Goal: Information Seeking & Learning: Check status

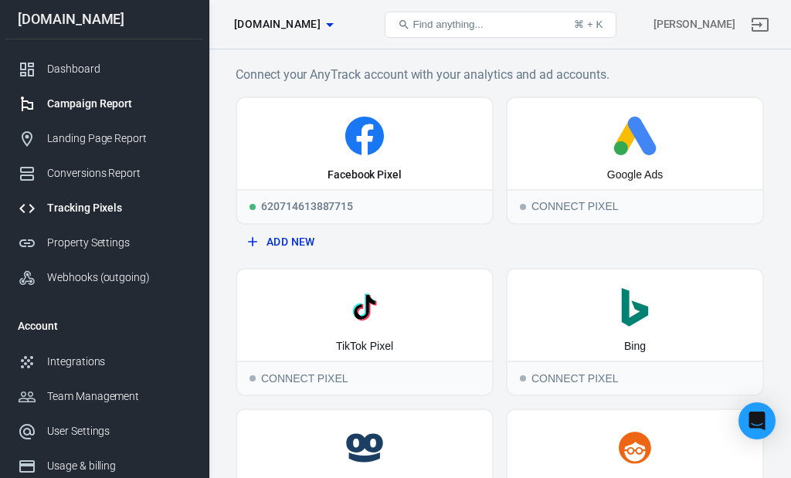
click at [102, 108] on div "Campaign Report" at bounding box center [119, 104] width 144 height 16
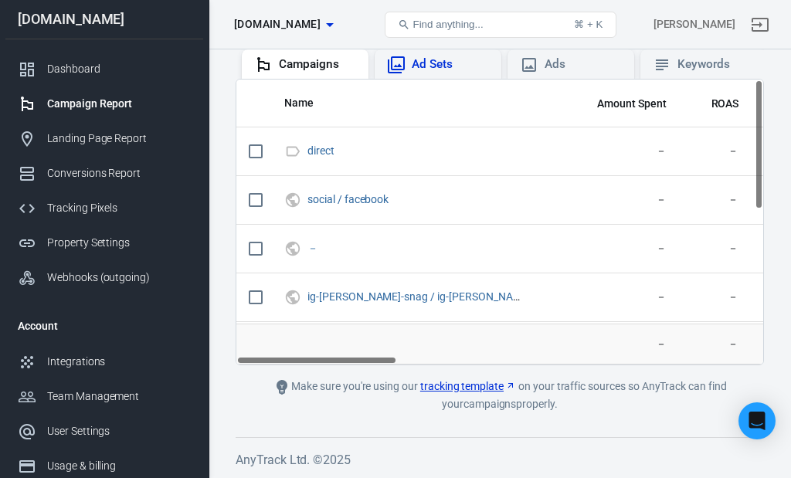
click at [437, 69] on div "Ad Sets" at bounding box center [450, 64] width 77 height 16
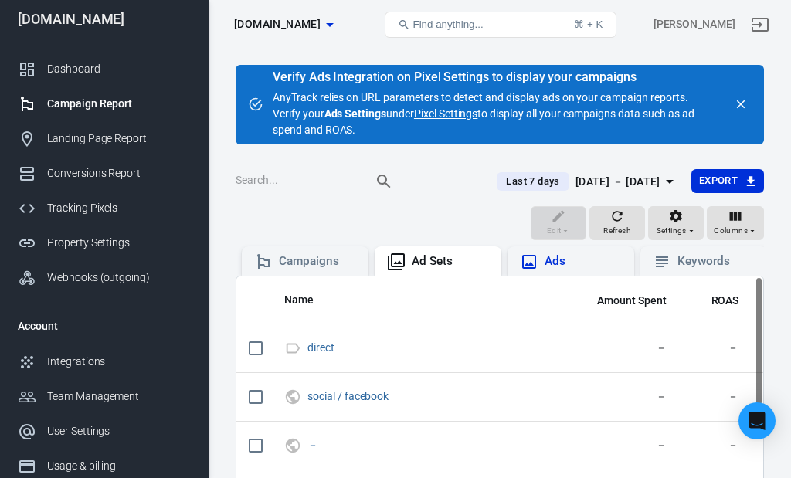
click at [558, 260] on div "Ads" at bounding box center [583, 261] width 77 height 16
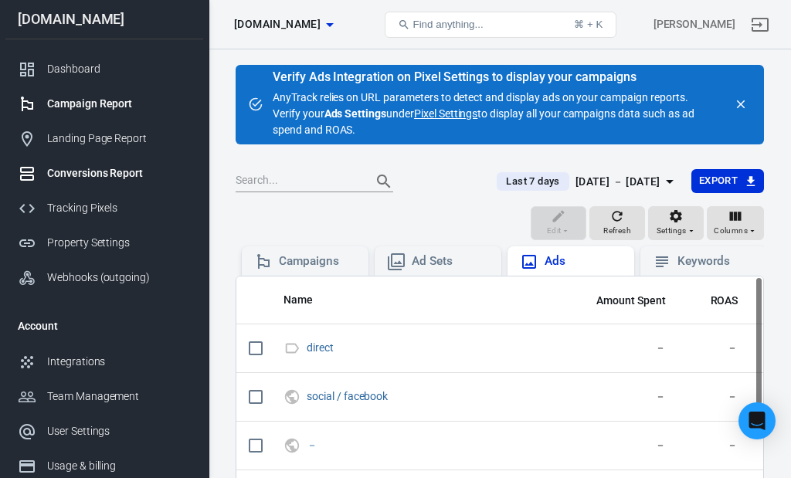
scroll to position [0, 1]
click at [121, 179] on div "Conversions Report" at bounding box center [119, 173] width 144 height 16
